Goal: Task Accomplishment & Management: Manage account settings

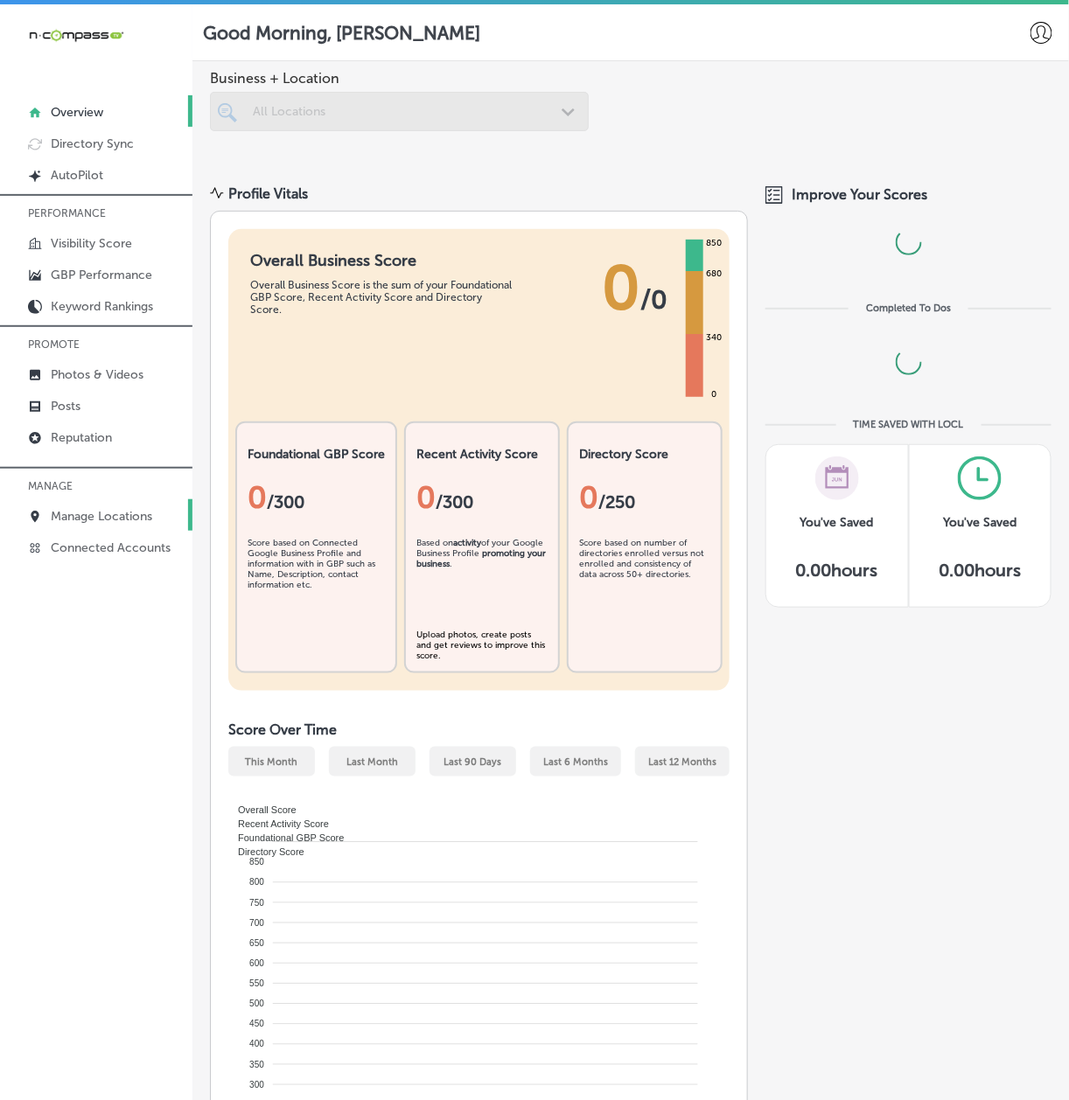
click at [77, 512] on p "Manage Locations" at bounding box center [101, 516] width 101 height 15
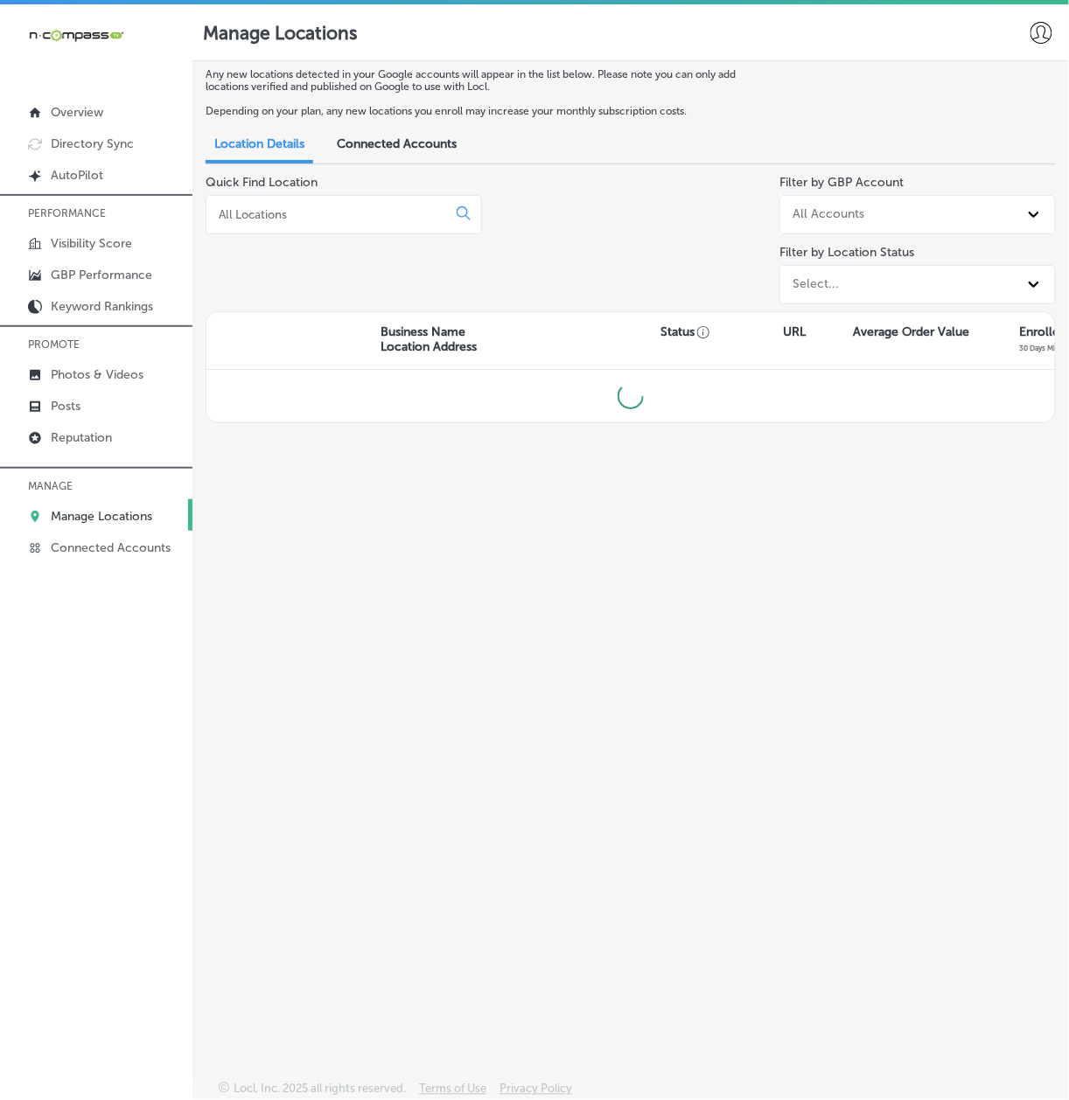
click at [268, 211] on input at bounding box center [330, 214] width 226 height 16
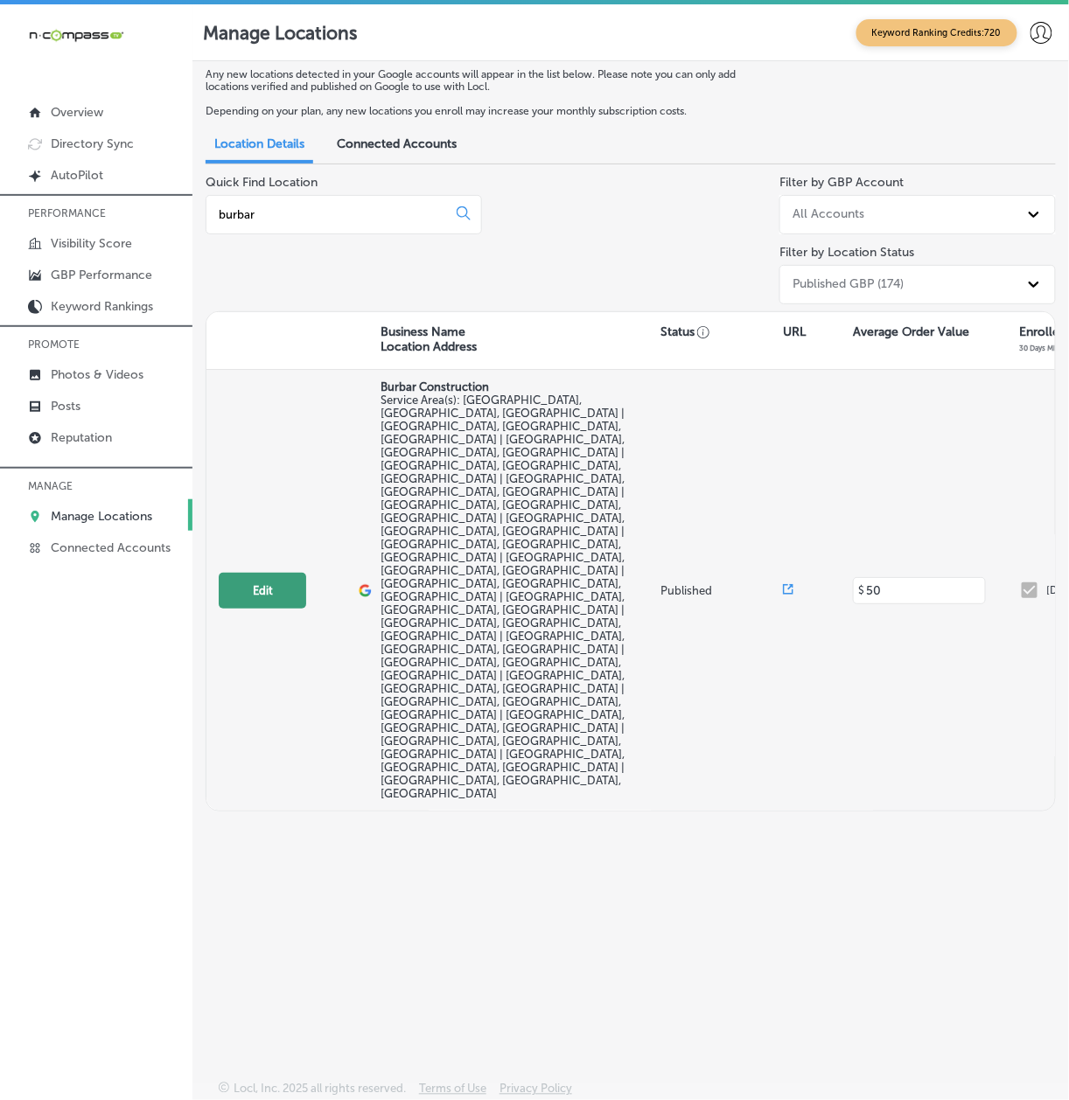
type input "burbar"
click at [235, 573] on button "Edit" at bounding box center [262, 591] width 87 height 36
select select "US"
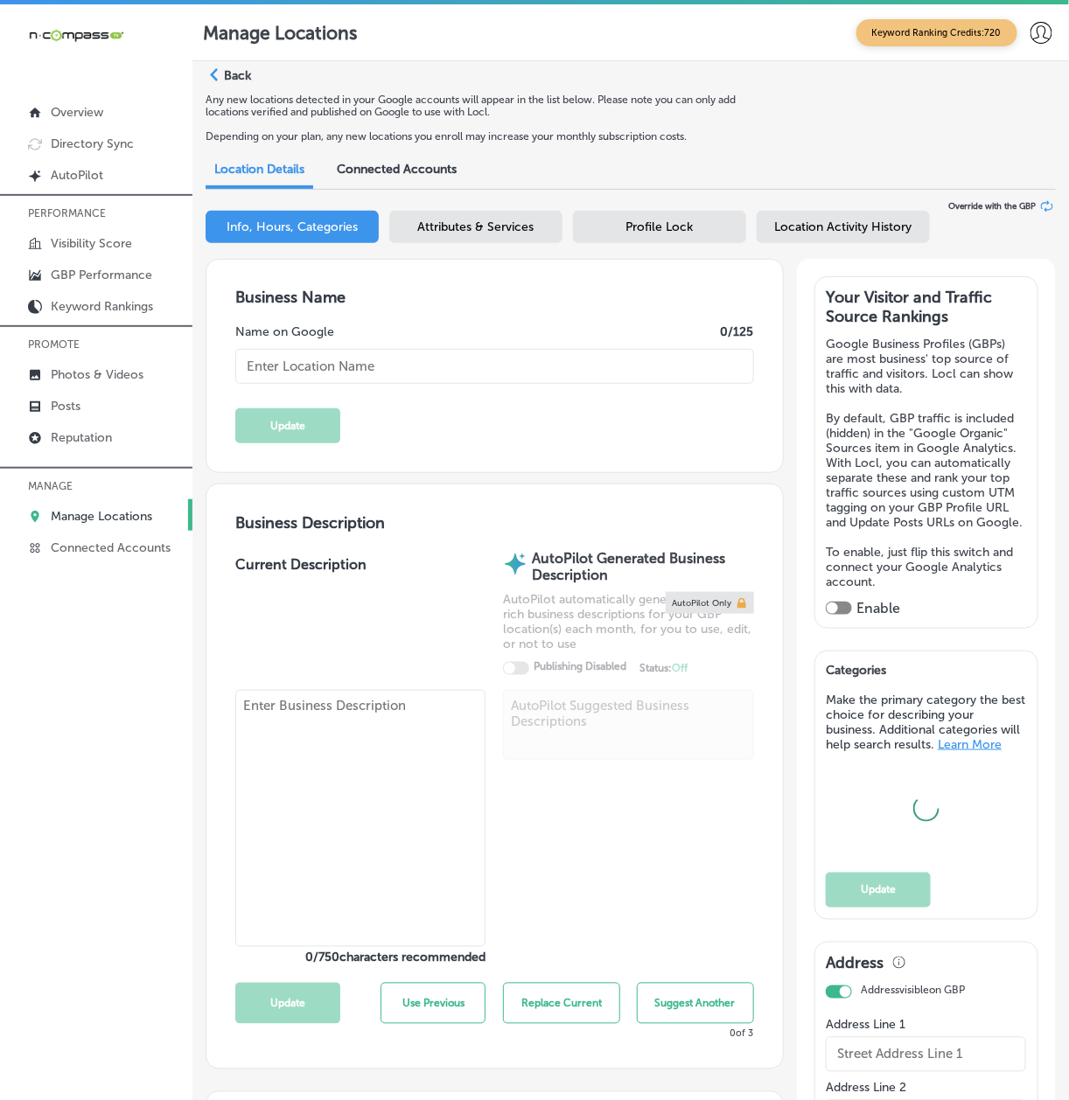
type input "Burbar Construction"
checkbox input "false"
type input "[STREET_ADDRESS]"
type input "[GEOGRAPHIC_DATA]"
type input "48336"
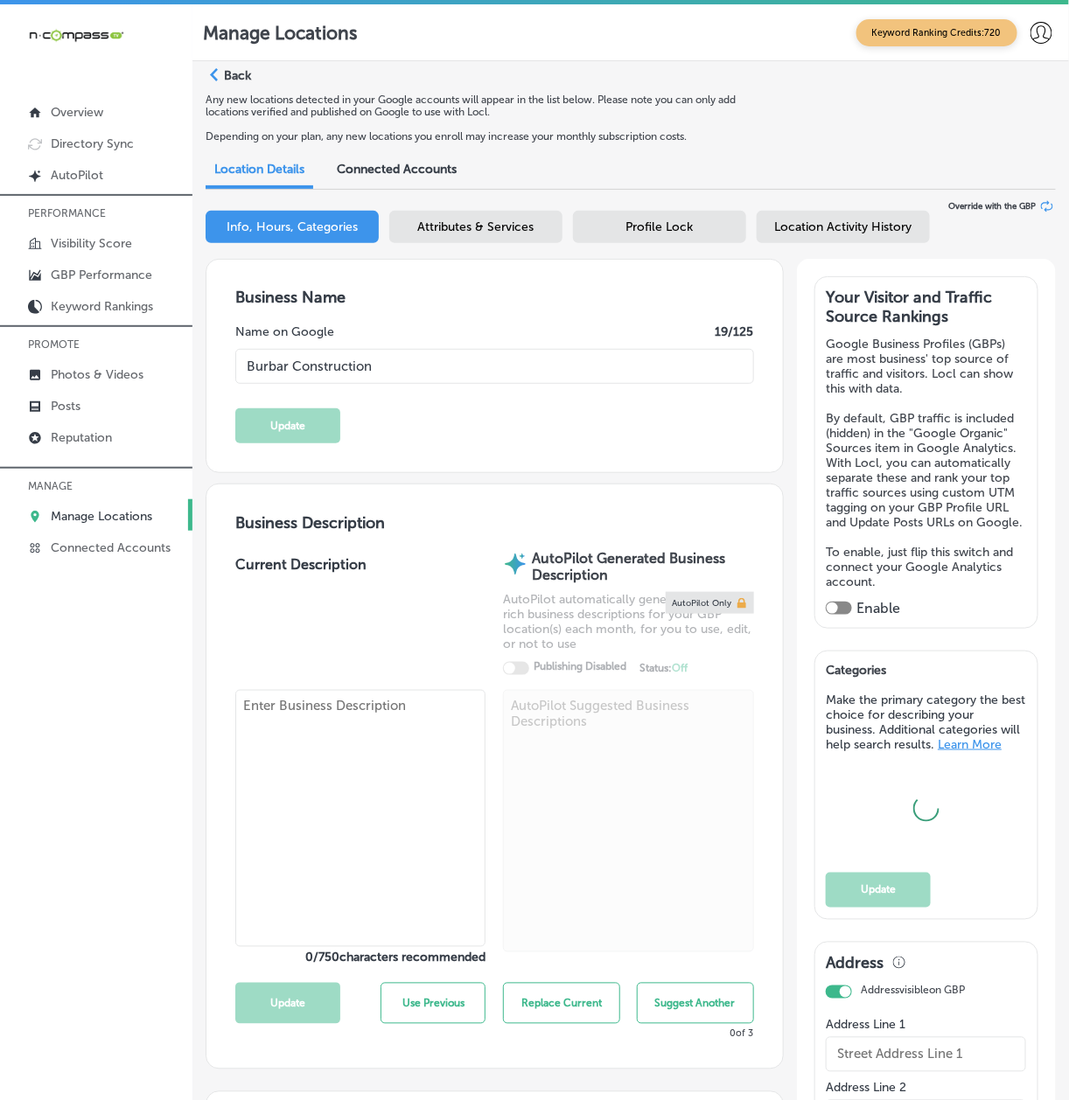
type input "US"
type input "[URL][DOMAIN_NAME]"
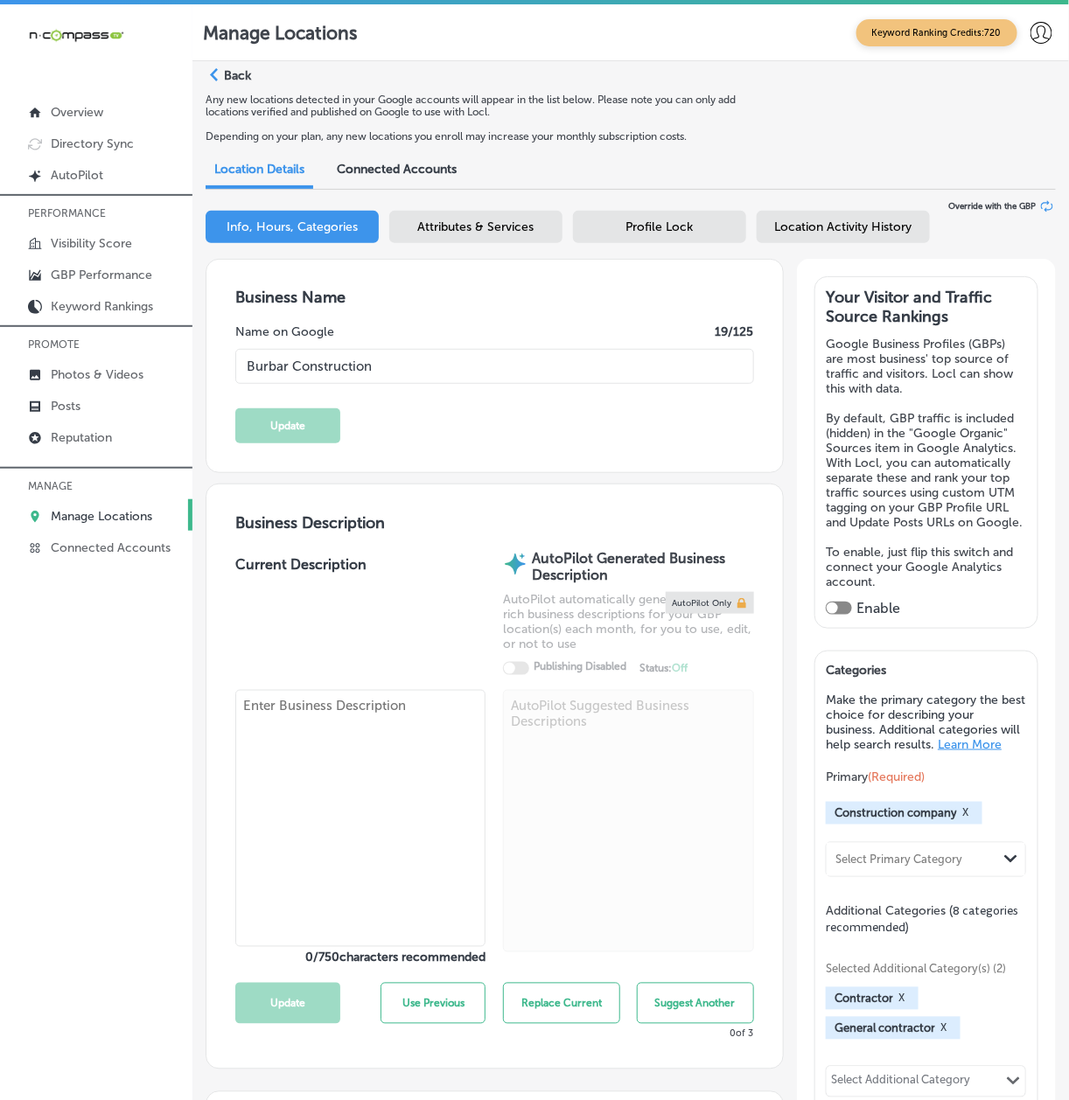
type textarea "Welcome to Burbar Construction, a family-owned and operated business built on a…"
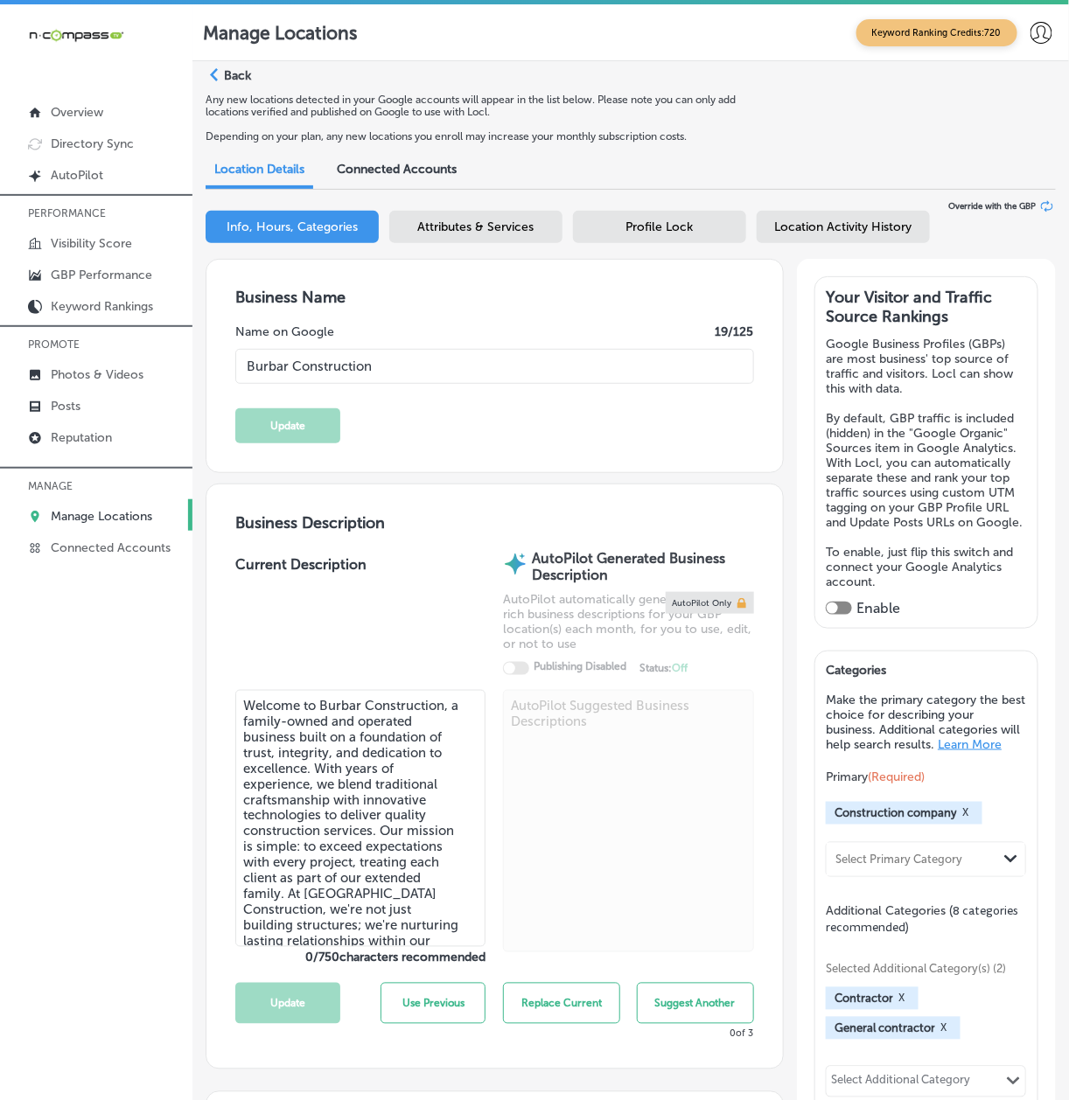
type input "[PHONE_NUMBER]"
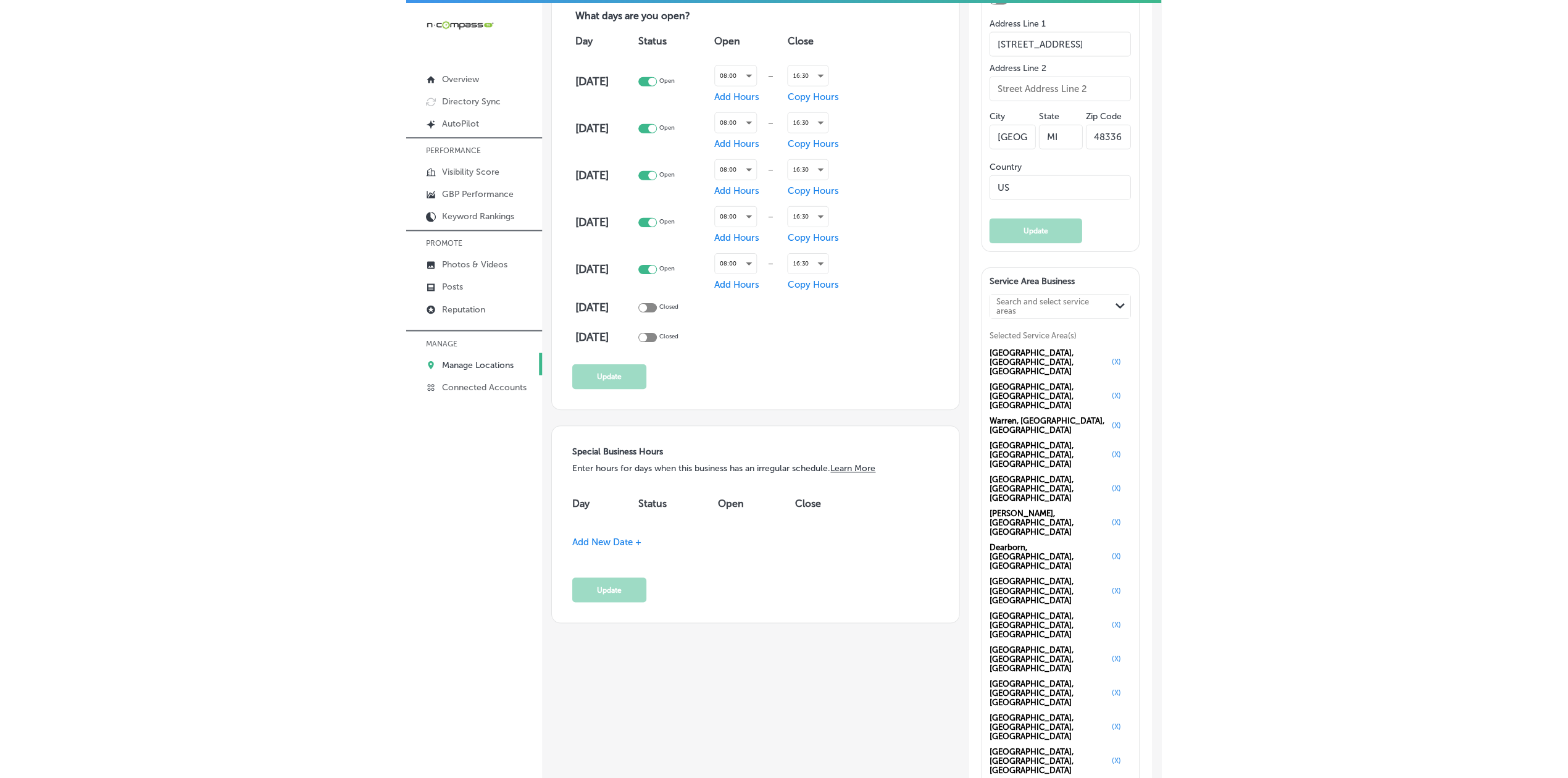
scroll to position [1070, 0]
